Goal: Browse casually

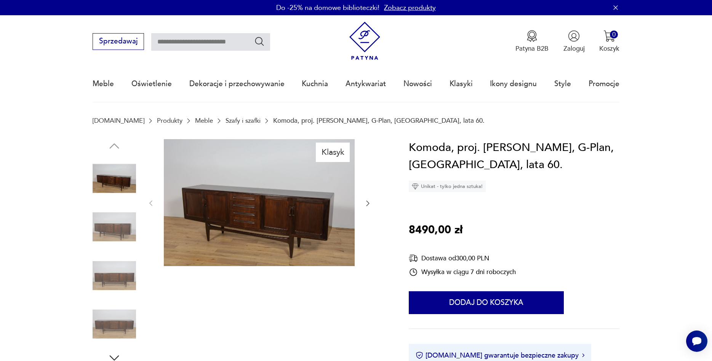
click at [365, 204] on icon "button" at bounding box center [368, 203] width 8 height 8
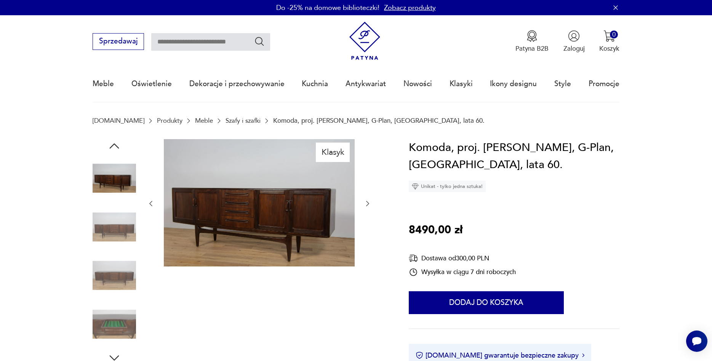
click at [365, 203] on icon "button" at bounding box center [368, 204] width 8 height 8
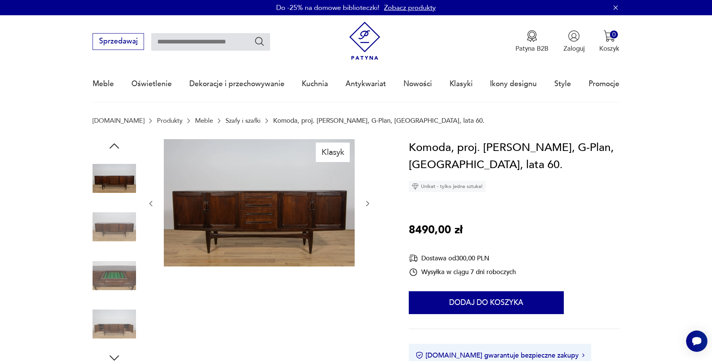
click at [365, 203] on icon "button" at bounding box center [368, 204] width 8 height 8
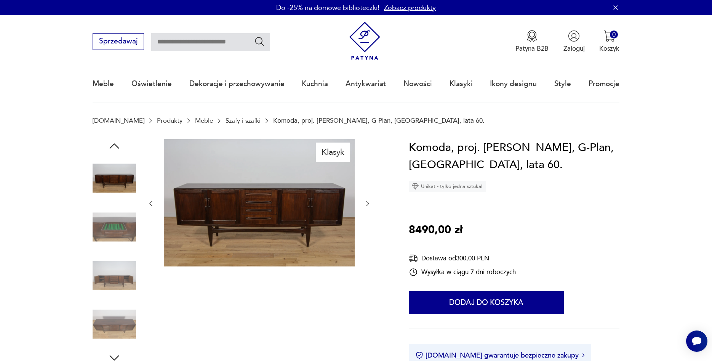
click at [365, 203] on icon "button" at bounding box center [368, 204] width 8 height 8
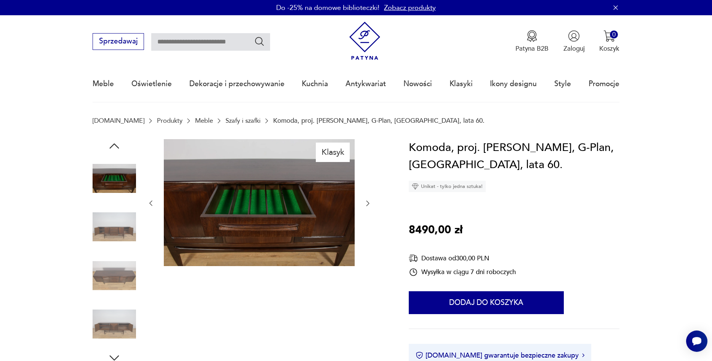
click at [366, 202] on icon "button" at bounding box center [368, 203] width 8 height 8
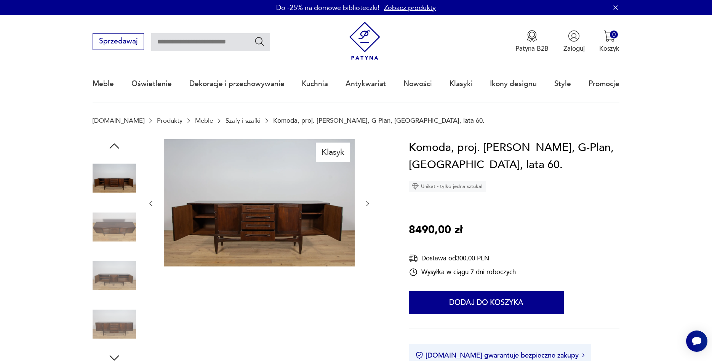
click at [366, 202] on icon "button" at bounding box center [368, 204] width 8 height 8
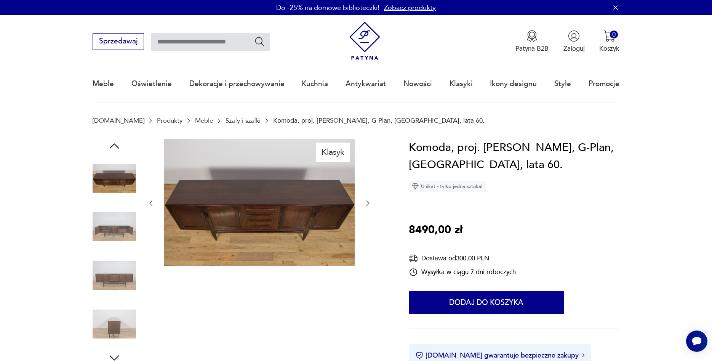
click at [366, 202] on icon "button" at bounding box center [368, 203] width 8 height 8
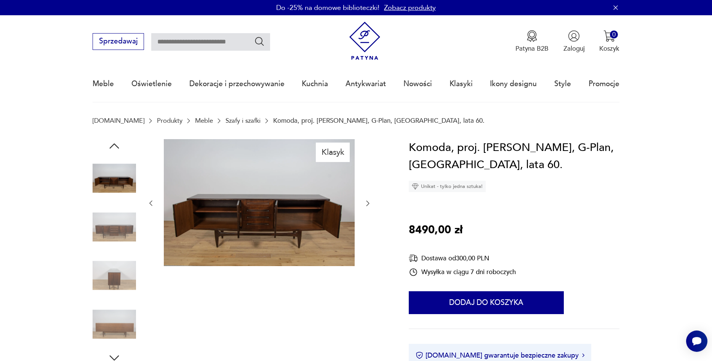
click at [366, 202] on icon "button" at bounding box center [368, 203] width 8 height 8
